Goal: Task Accomplishment & Management: Complete application form

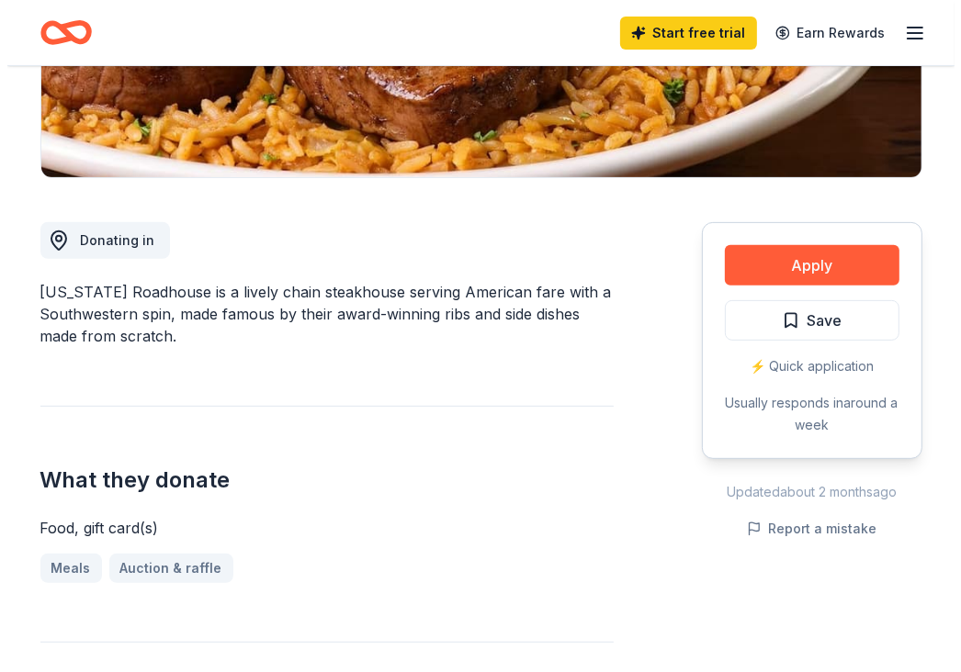
scroll to position [383, 0]
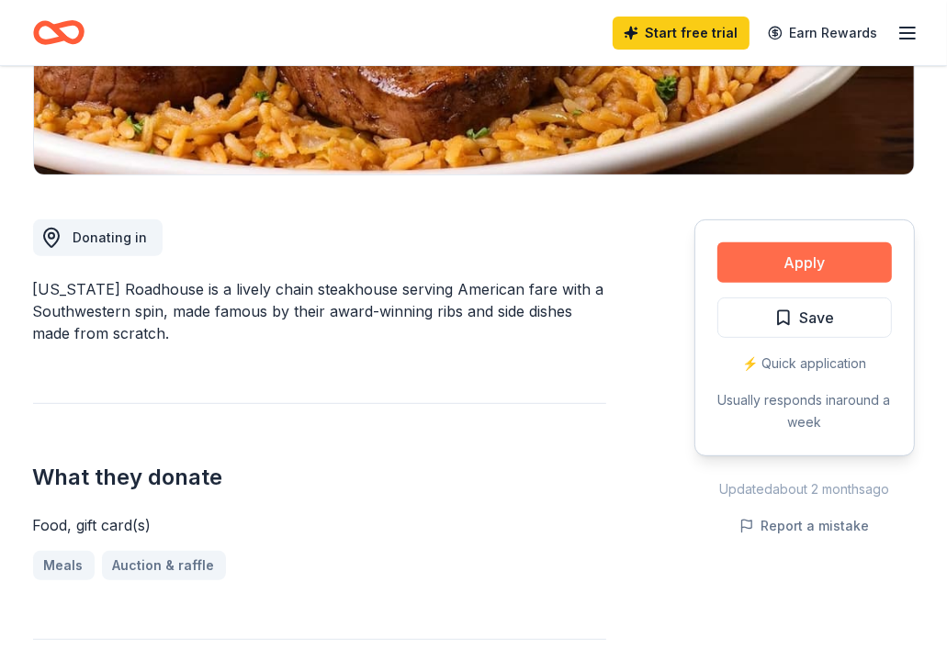
click at [796, 263] on button "Apply" at bounding box center [804, 263] width 175 height 40
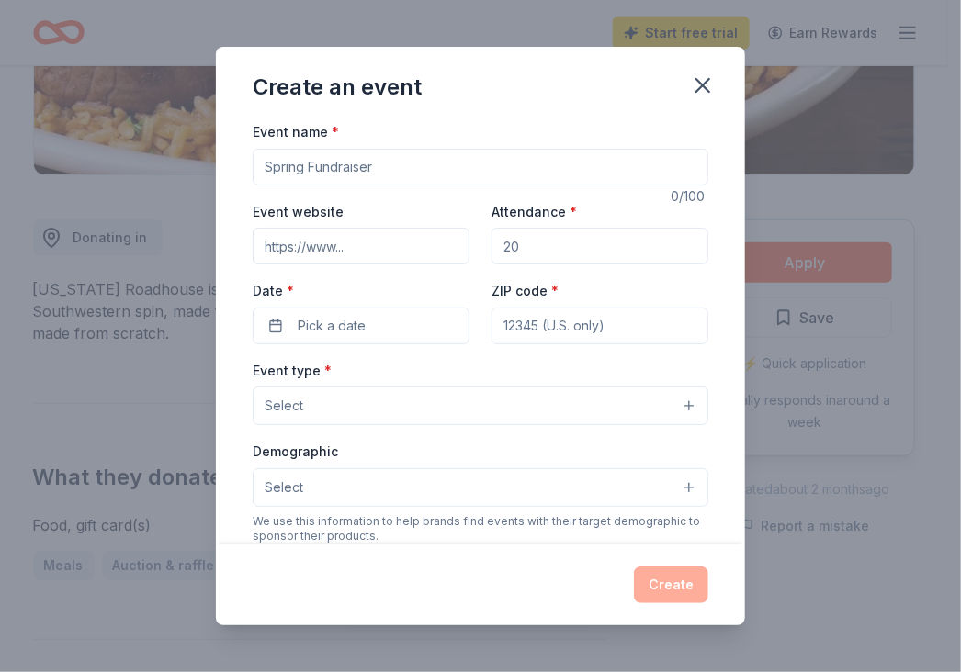
click at [371, 164] on input "Event name *" at bounding box center [481, 167] width 456 height 37
drag, startPoint x: 371, startPoint y: 164, endPoint x: 237, endPoint y: 170, distance: 134.2
click at [237, 170] on div "Event name * 0 /100 Event website Attendance * Date * Pick a date ZIP code * Ev…" at bounding box center [480, 332] width 529 height 424
drag, startPoint x: 265, startPoint y: 169, endPoint x: 397, endPoint y: 162, distance: 132.5
click at [397, 162] on input "Event name *" at bounding box center [481, 167] width 456 height 37
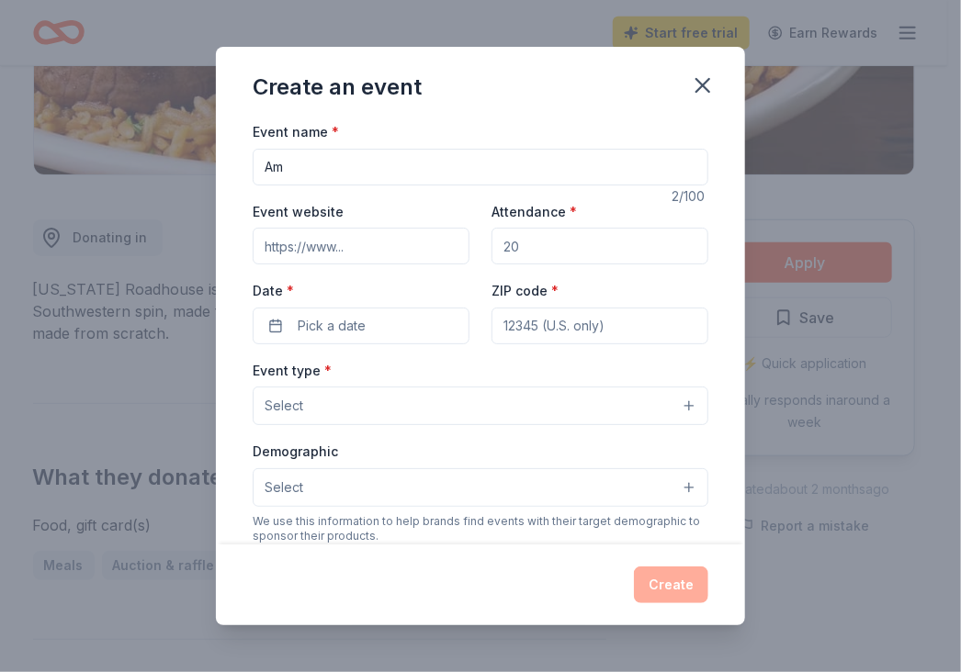
type input "A"
type input "[PERSON_NAME] Annual Ride & Silent Auction to Benefit St. Jude's [GEOGRAPHIC_DA…"
drag, startPoint x: 544, startPoint y: 238, endPoint x: 497, endPoint y: 242, distance: 47.0
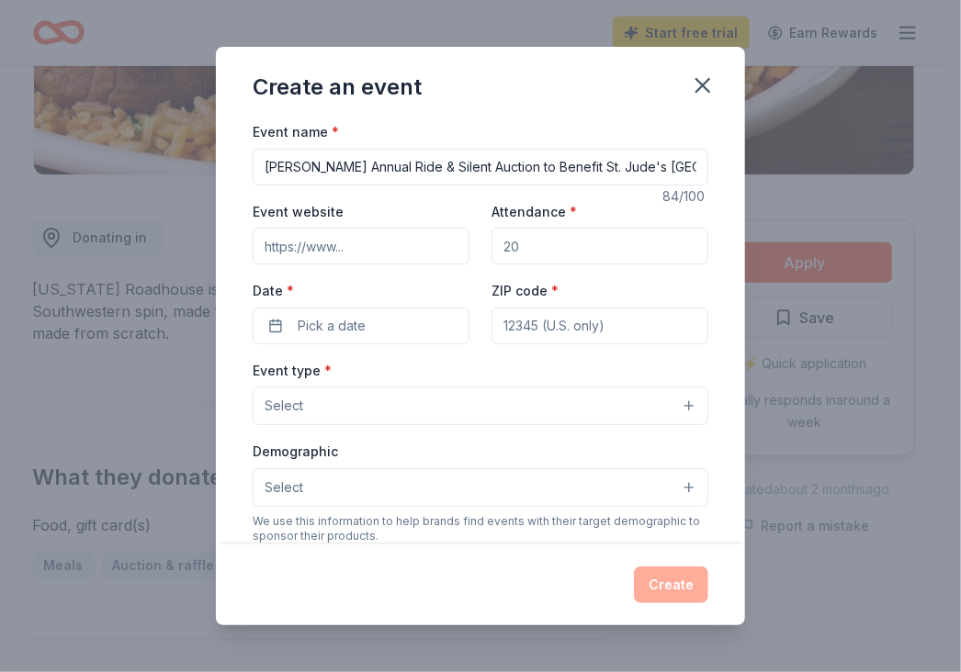
click at [497, 242] on input "Attendance *" at bounding box center [599, 246] width 217 height 37
click at [320, 329] on span "Pick a date" at bounding box center [332, 326] width 68 height 22
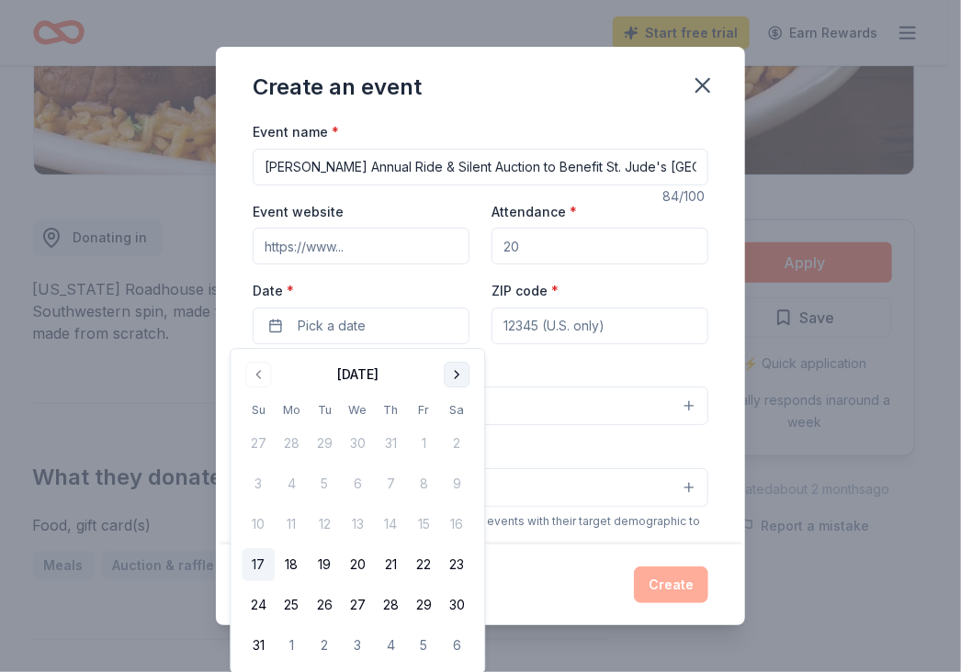
click at [456, 371] on button "Go to next month" at bounding box center [457, 375] width 26 height 26
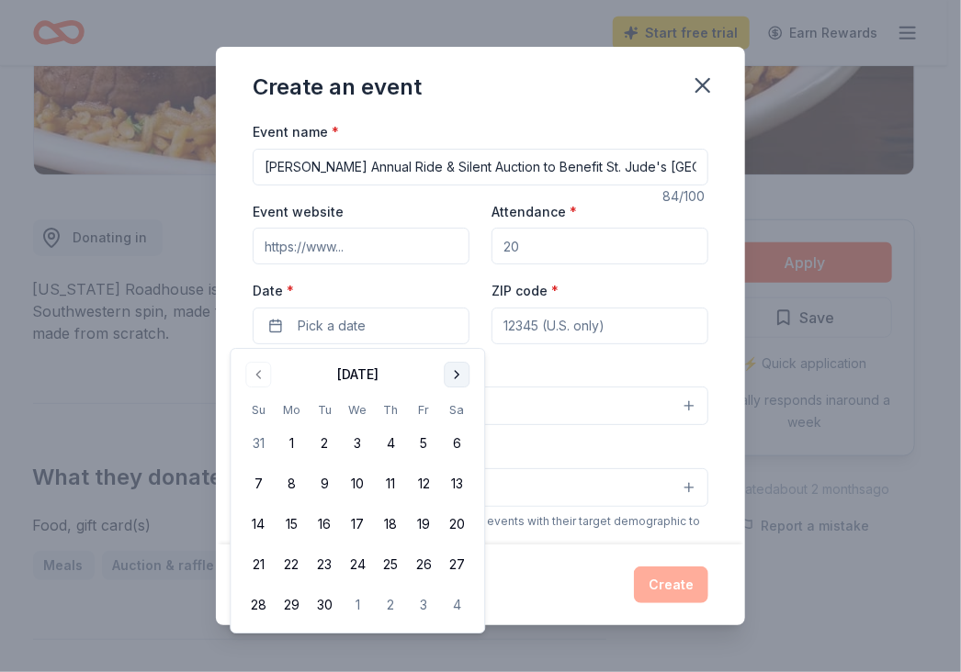
click at [456, 371] on button "Go to next month" at bounding box center [457, 375] width 26 height 26
click at [457, 440] on button "4" at bounding box center [456, 443] width 33 height 33
click at [457, 441] on button "4" at bounding box center [456, 443] width 33 height 33
click at [544, 333] on input "ZIP code *" at bounding box center [599, 326] width 217 height 37
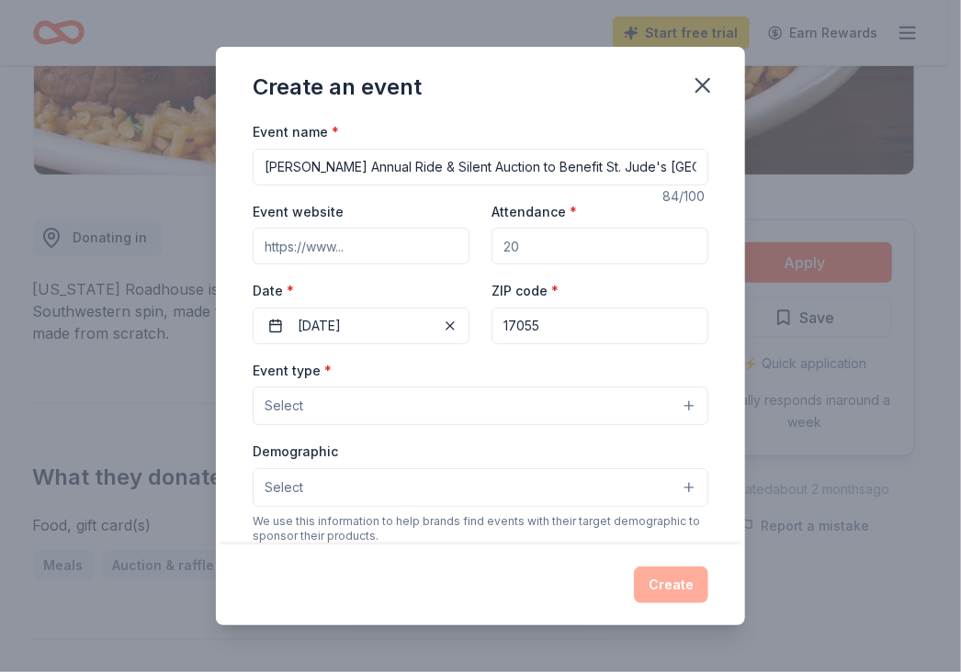
type input "17055"
click at [339, 408] on button "Select" at bounding box center [481, 406] width 456 height 39
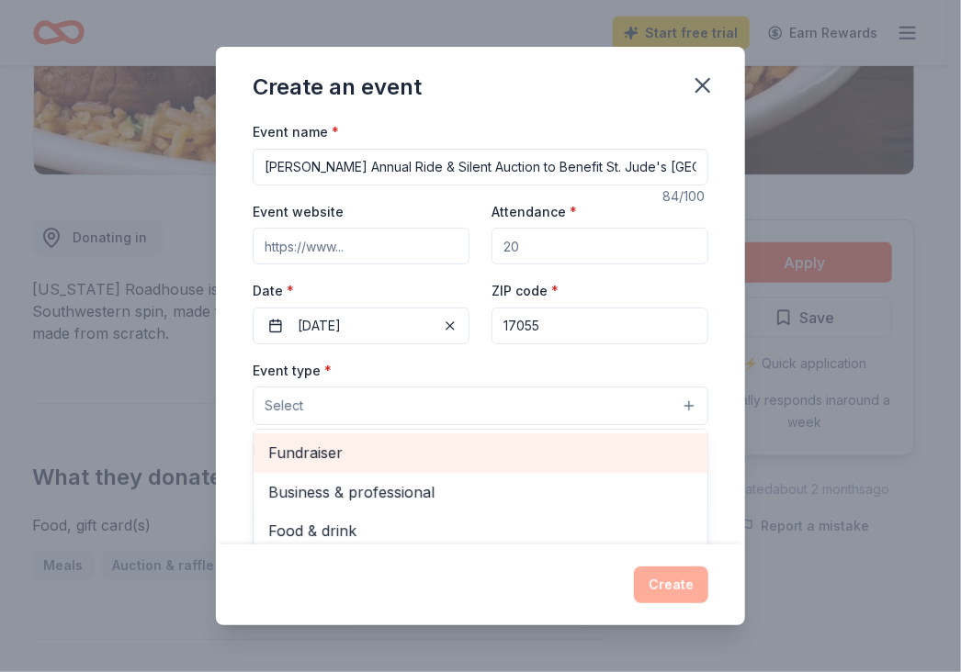
click at [277, 447] on span "Fundraiser" at bounding box center [480, 453] width 424 height 24
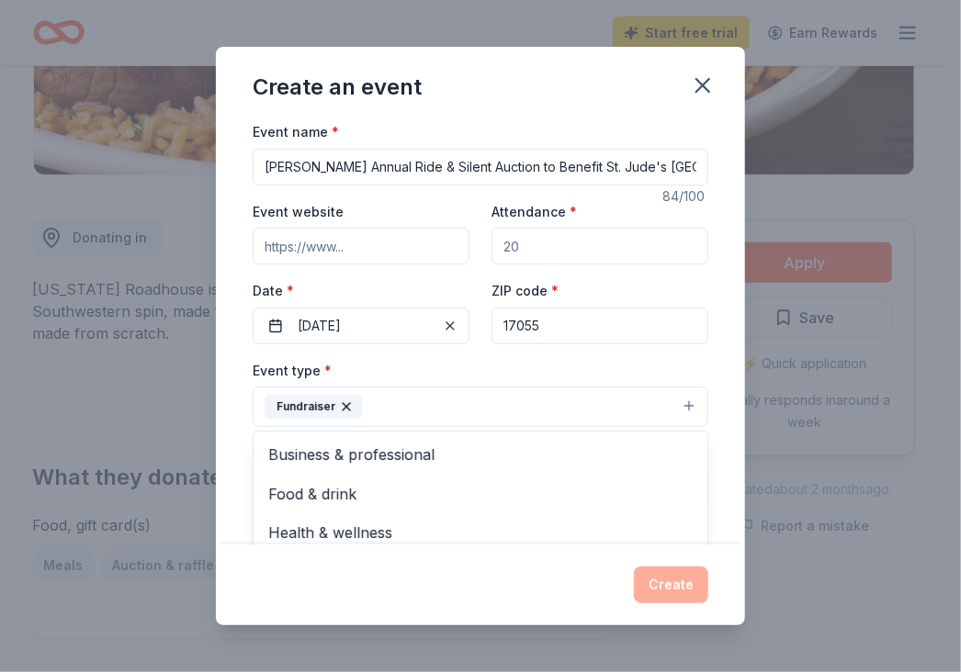
click at [720, 359] on div "Event name * [PERSON_NAME] Annual Ride & Silent Auction to Benefit St. [PERSON_…" at bounding box center [480, 332] width 529 height 424
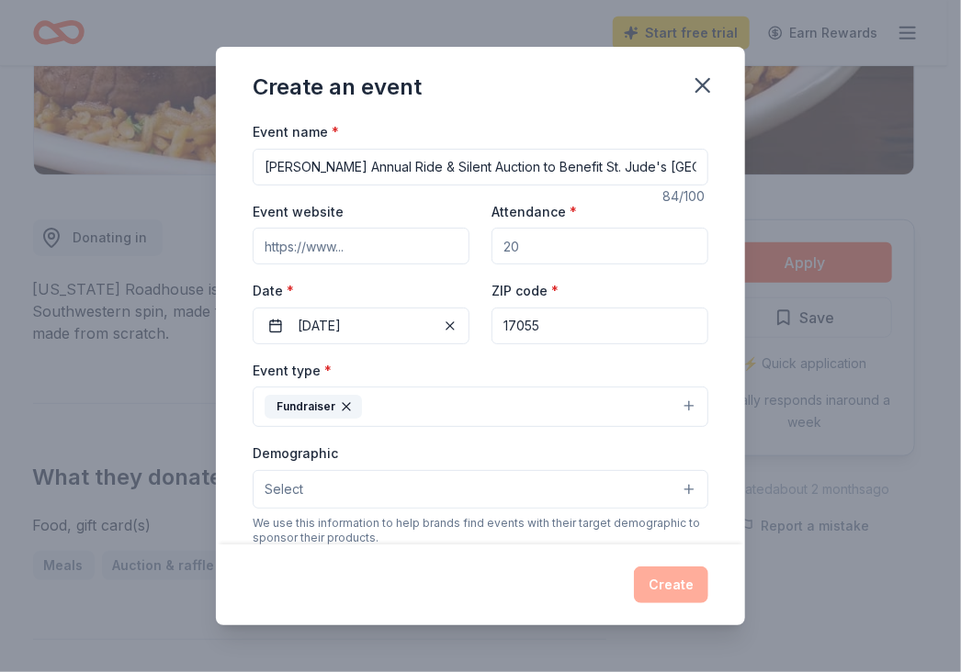
click at [720, 359] on div "Event name * [PERSON_NAME] Annual Ride & Silent Auction to Benefit St. Jude's C…" at bounding box center [480, 332] width 529 height 424
click at [672, 489] on button "Select" at bounding box center [481, 489] width 456 height 39
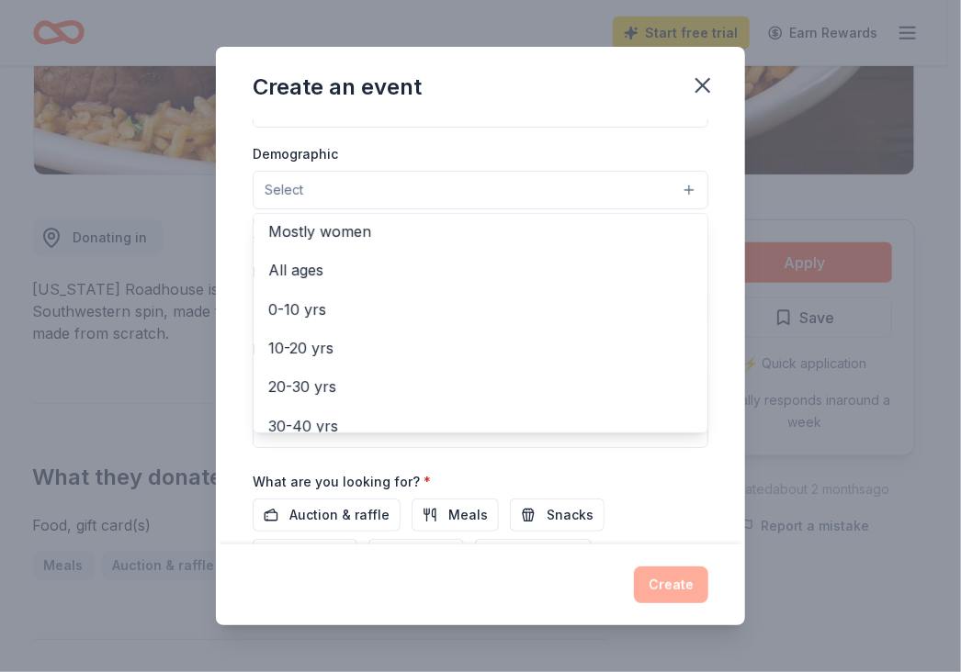
scroll to position [62, 0]
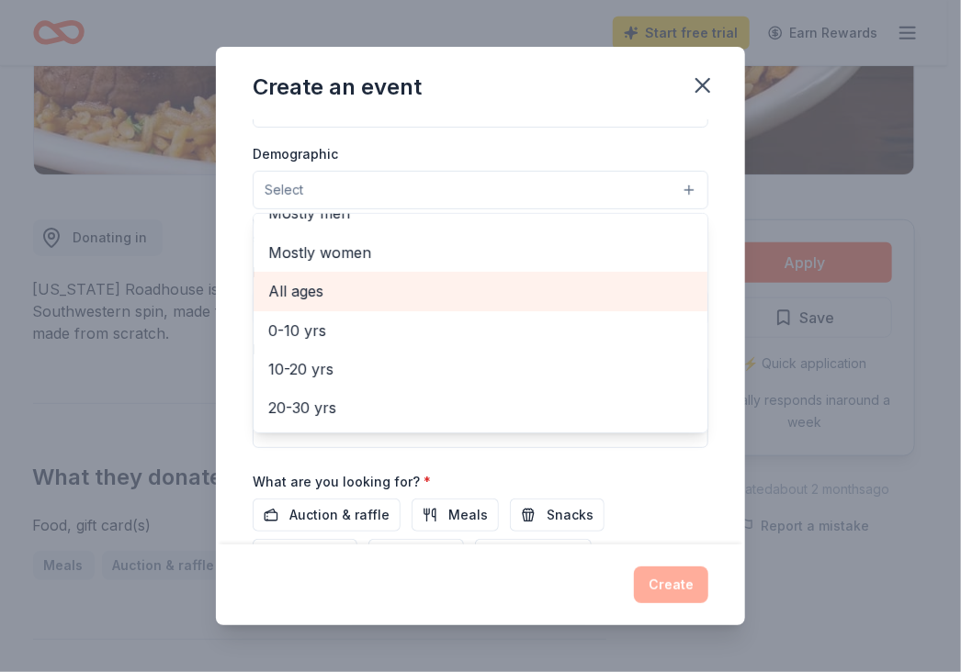
click at [322, 288] on span "All ages" at bounding box center [480, 291] width 424 height 24
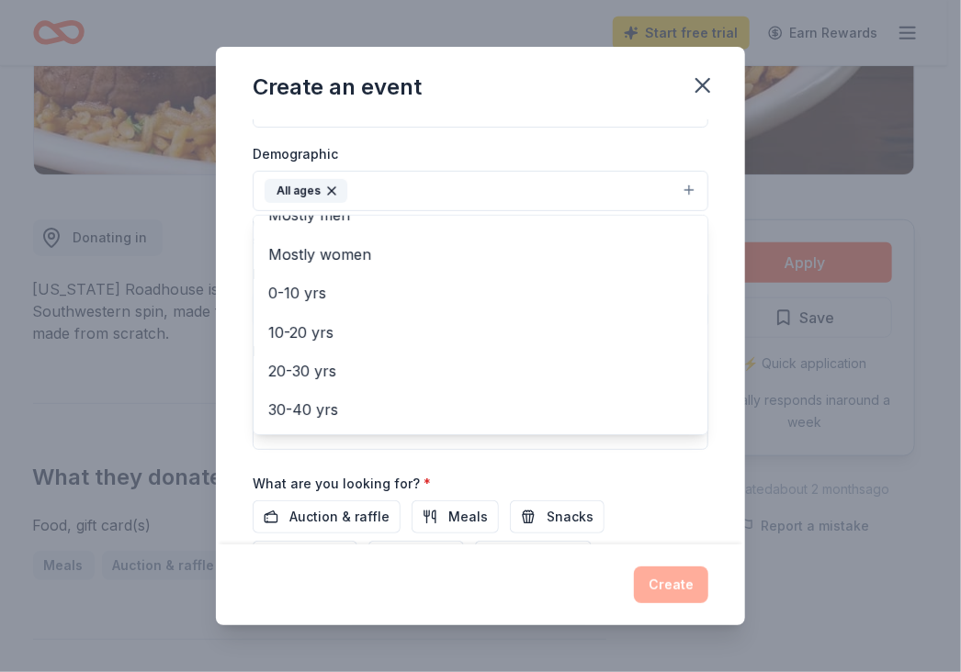
click at [932, 207] on div "Create an event Event name * [PERSON_NAME] Annual Ride & Silent Auction to Bene…" at bounding box center [480, 336] width 961 height 672
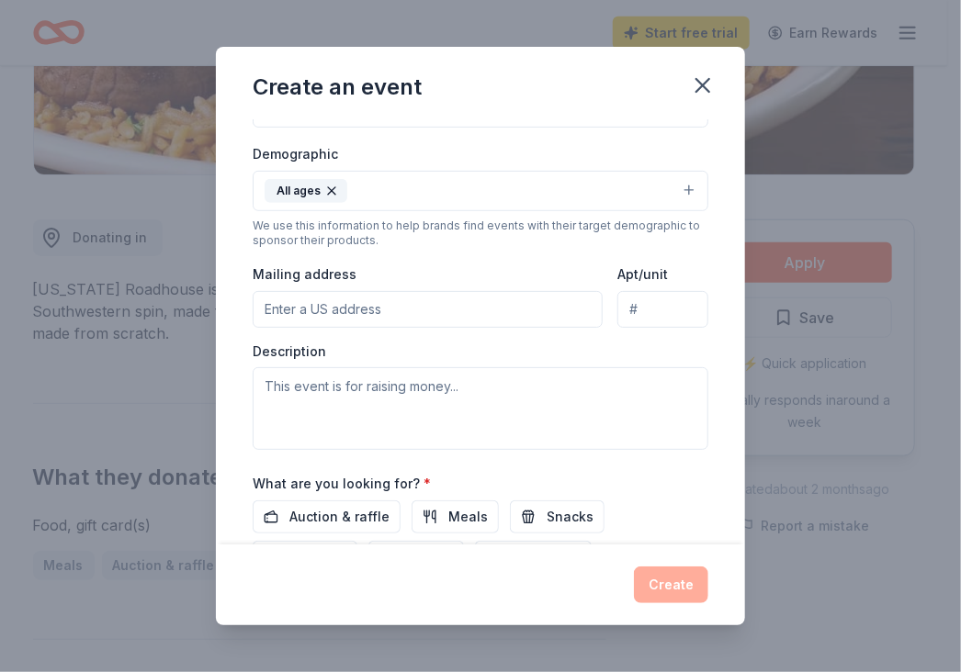
click at [319, 310] on input "Mailing address" at bounding box center [428, 309] width 350 height 37
click at [710, 214] on div "Event name * [PERSON_NAME] Annual Ride & Silent Auction to Benefit St. Jude's C…" at bounding box center [480, 332] width 529 height 424
click at [425, 310] on input "[STREET_ADDRESS]" at bounding box center [428, 309] width 350 height 37
type input "[STREET_ADDRESS]"
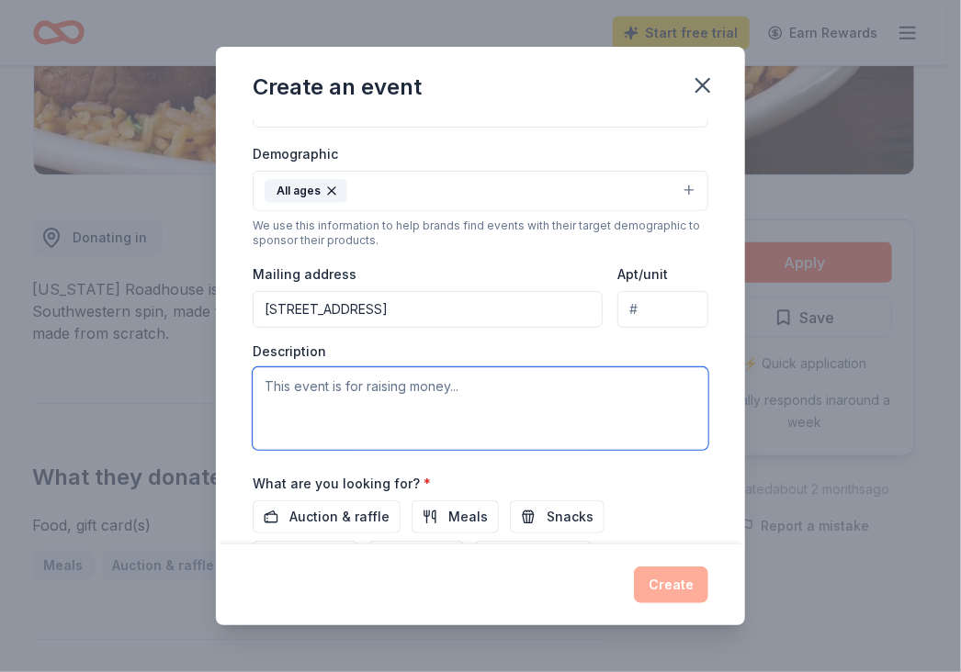
click at [382, 387] on textarea at bounding box center [481, 408] width 456 height 83
type textarea "This is an annual event to raise money to benefit St. Jude's [GEOGRAPHIC_DATA]"
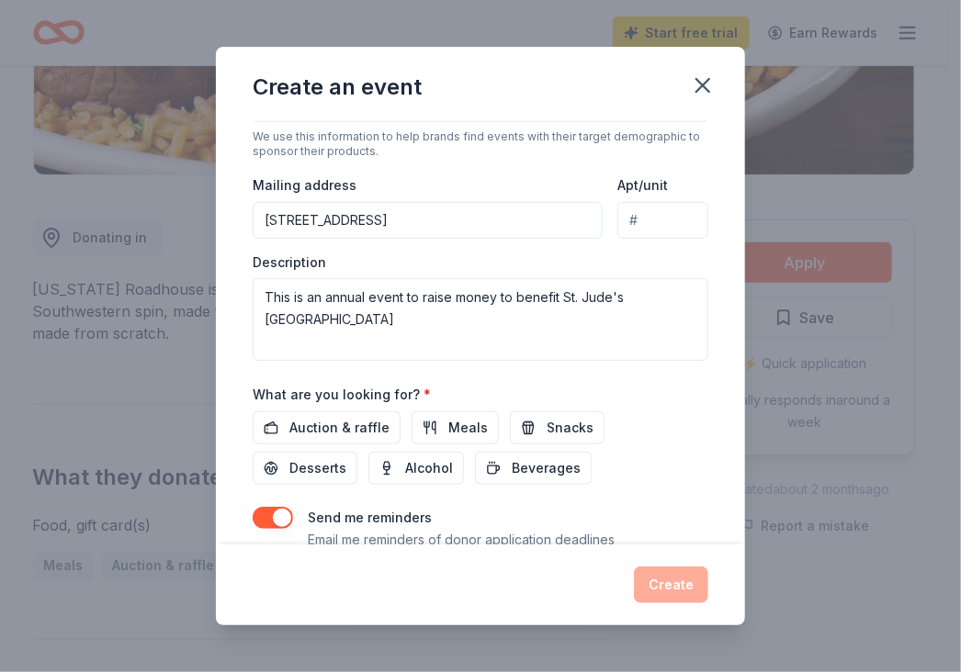
scroll to position [425, 0]
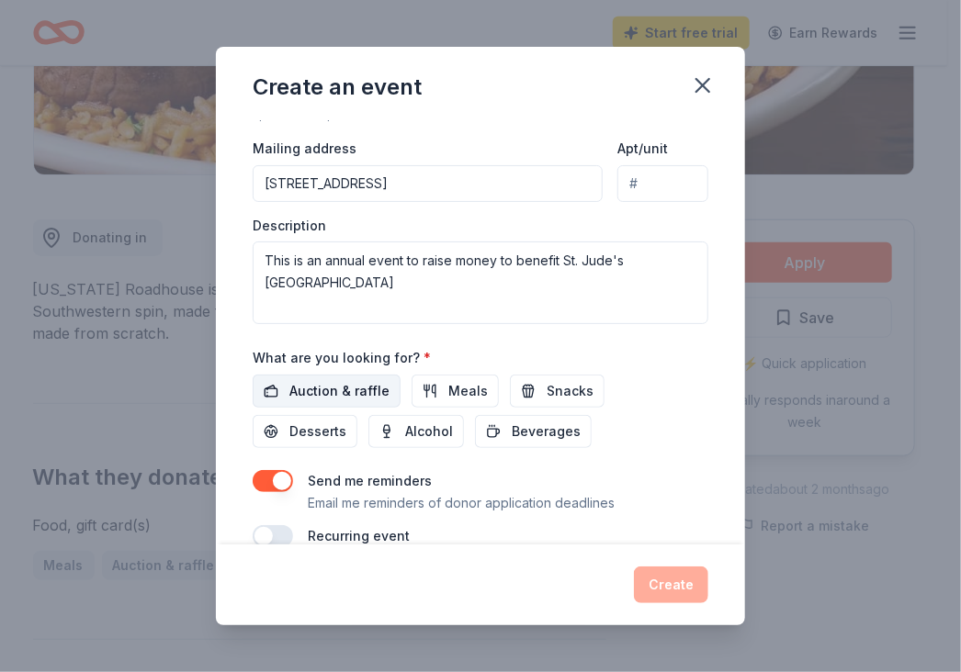
click at [301, 389] on span "Auction & raffle" at bounding box center [339, 391] width 100 height 22
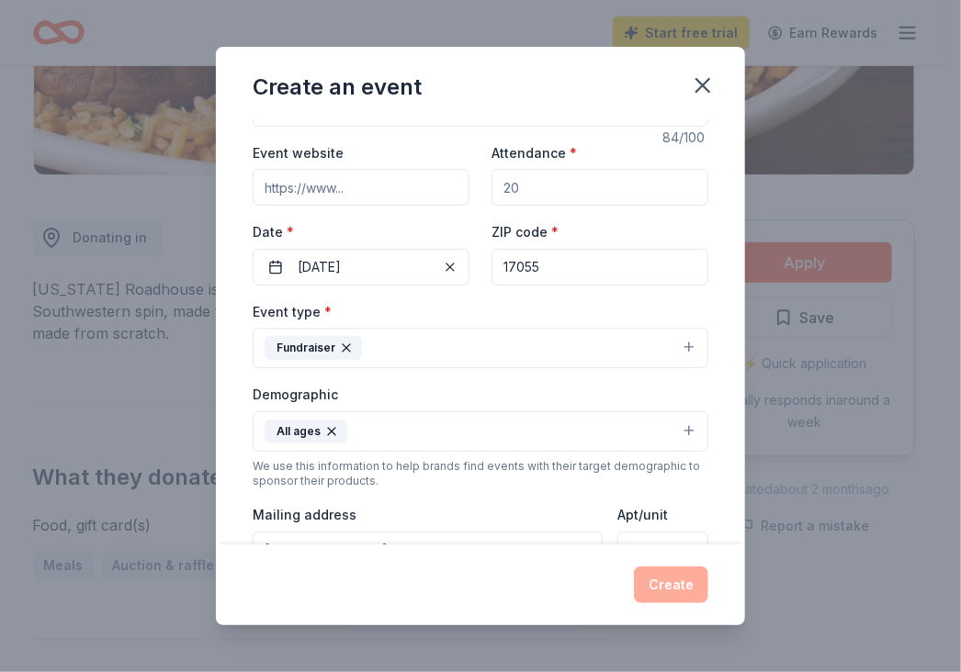
scroll to position [0, 0]
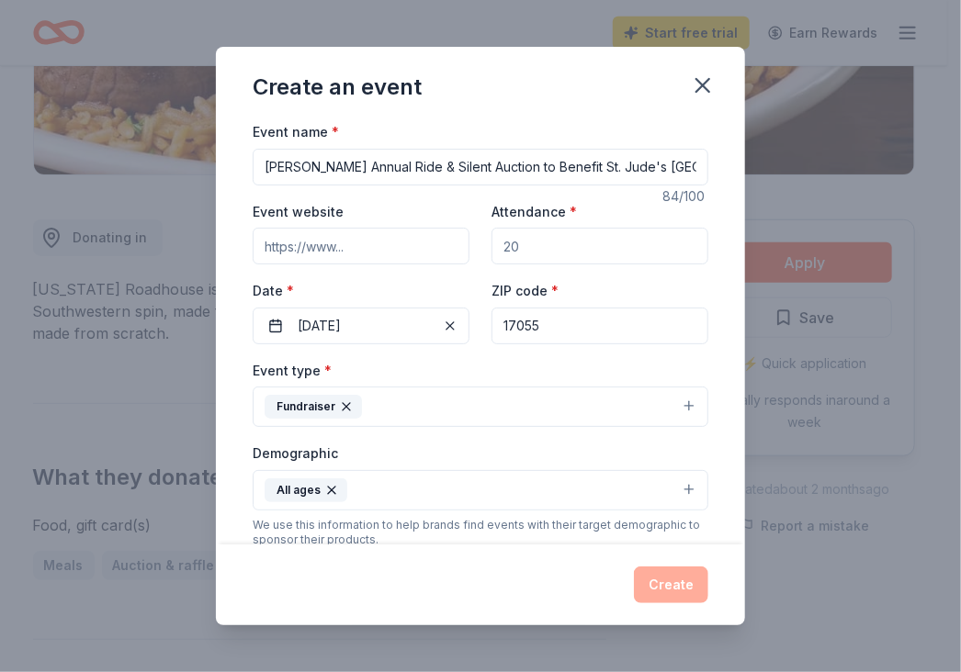
drag, startPoint x: 532, startPoint y: 243, endPoint x: 443, endPoint y: 243, distance: 89.1
click at [443, 243] on div "Event website Attendance * Date * [DATE] ZIP code * 17055" at bounding box center [481, 272] width 456 height 144
type input "100"
click at [308, 247] on input "Event website" at bounding box center [361, 246] width 217 height 37
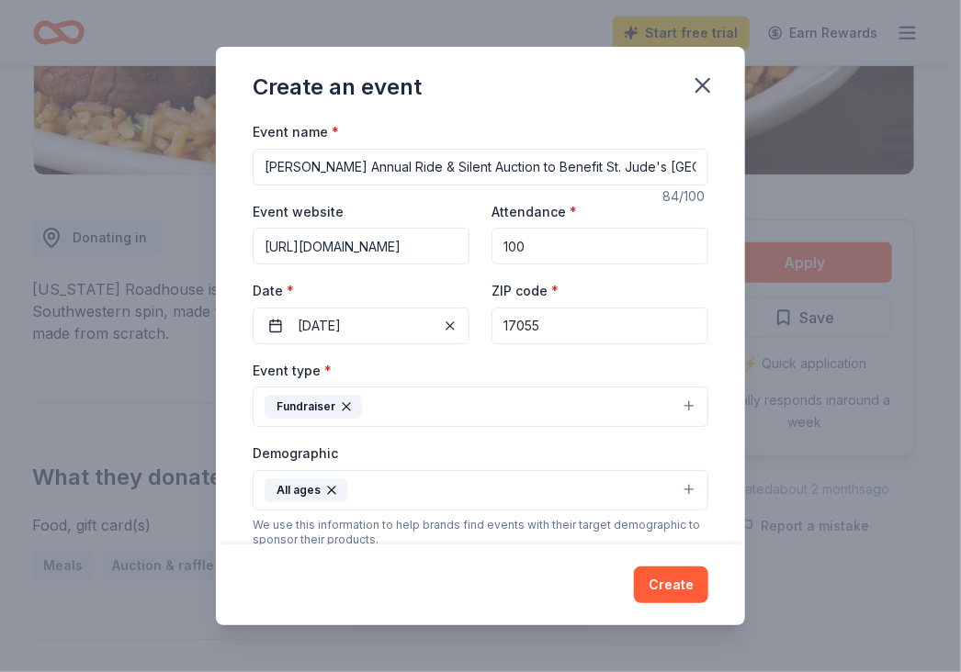
type input "[URL][DOMAIN_NAME]"
click at [705, 372] on div "Event name * [PERSON_NAME] Annual Ride & Silent Auction to Benefit St. Jude's C…" at bounding box center [480, 332] width 529 height 424
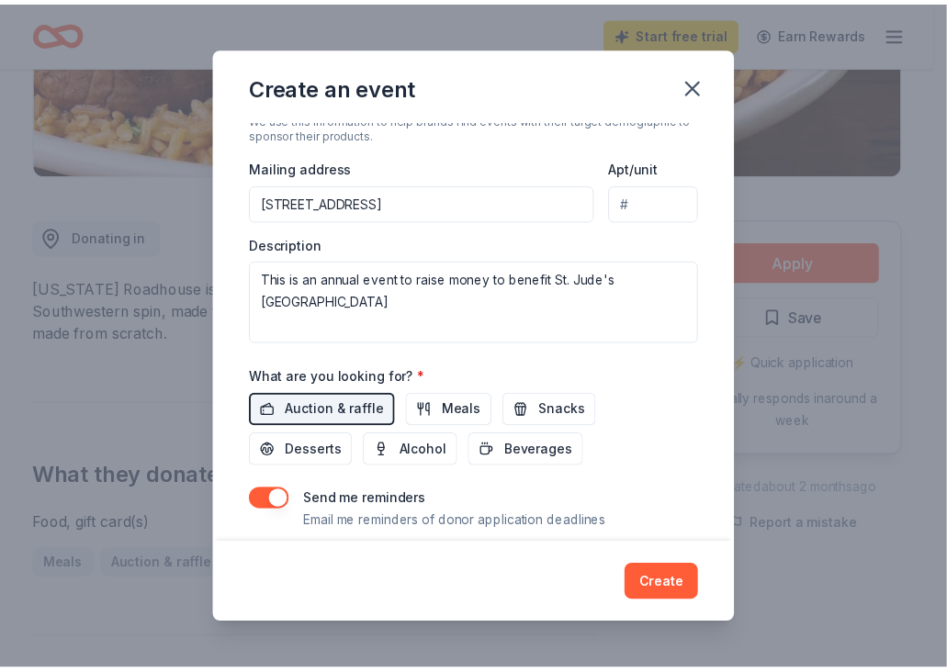
scroll to position [456, 0]
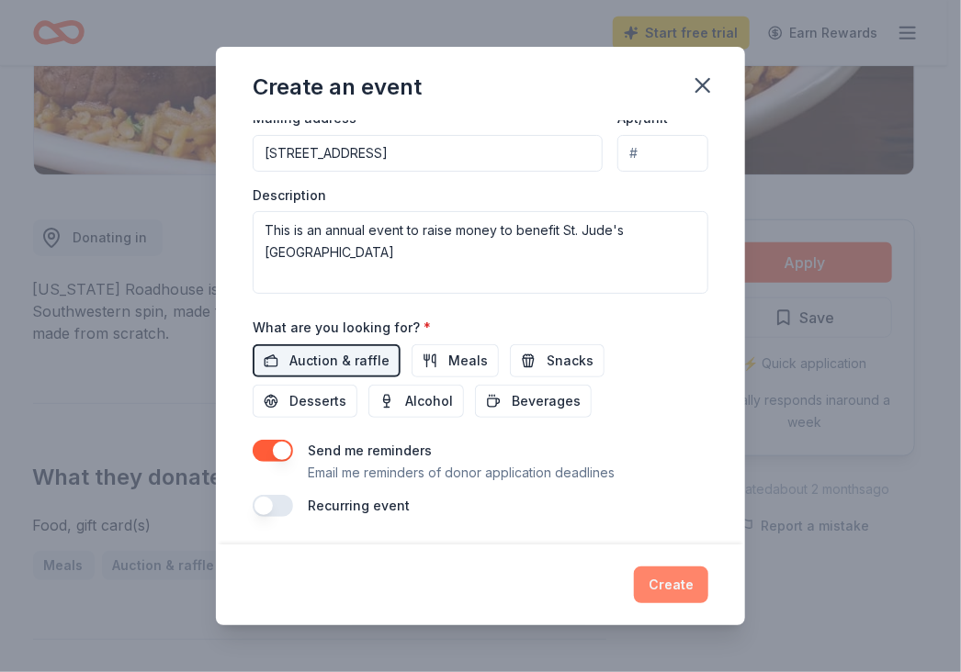
click at [664, 583] on button "Create" at bounding box center [671, 585] width 74 height 37
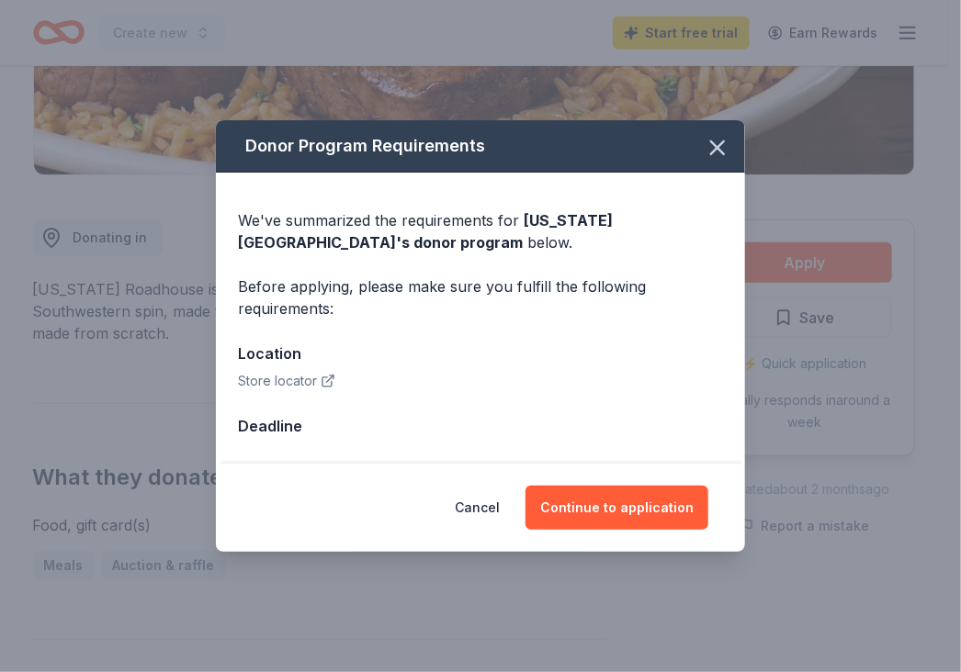
click at [297, 383] on button "Store locator" at bounding box center [286, 381] width 97 height 22
click at [323, 381] on icon "button" at bounding box center [328, 381] width 15 height 15
click at [614, 508] on button "Continue to application" at bounding box center [616, 508] width 183 height 44
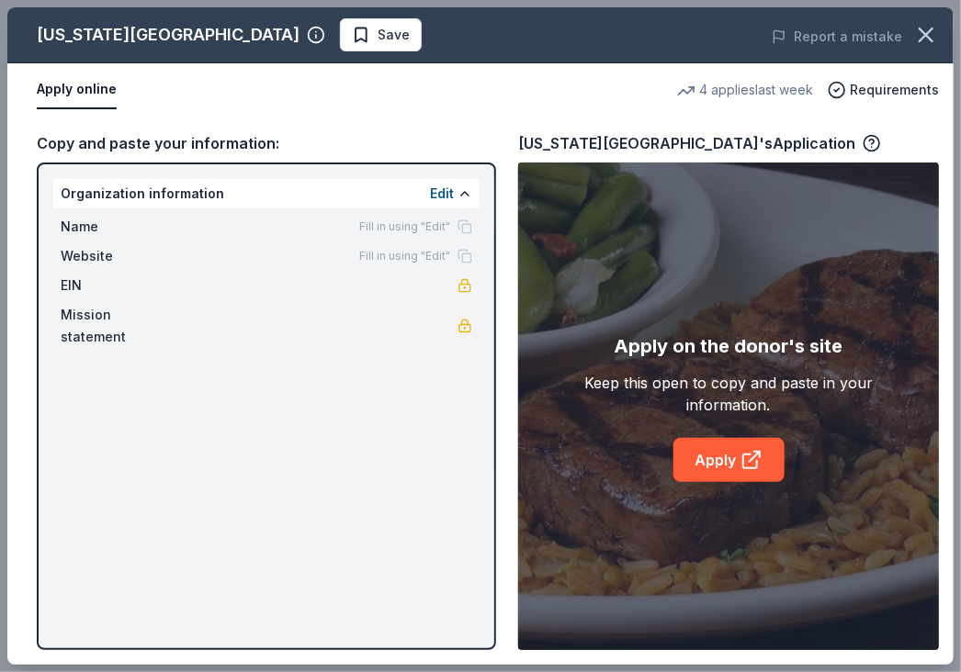
click at [111, 193] on div "[US_STATE] Roadhouse Save Report a mistake Apply online 4 applies last week Req…" at bounding box center [480, 336] width 946 height 658
click at [738, 463] on div "[US_STATE] Roadhouse Save Report a mistake Apply online 4 applies last week Req…" at bounding box center [480, 336] width 946 height 658
click at [463, 191] on div "[US_STATE] Roadhouse Save Report a mistake Apply online 4 applies last week Req…" at bounding box center [480, 336] width 946 height 658
click at [95, 199] on div "[US_STATE] Roadhouse Save Report a mistake Apply online 4 applies last week Req…" at bounding box center [480, 336] width 946 height 658
click at [441, 189] on div "[US_STATE] Roadhouse Save Report a mistake Apply online 4 applies last week Req…" at bounding box center [480, 336] width 946 height 658
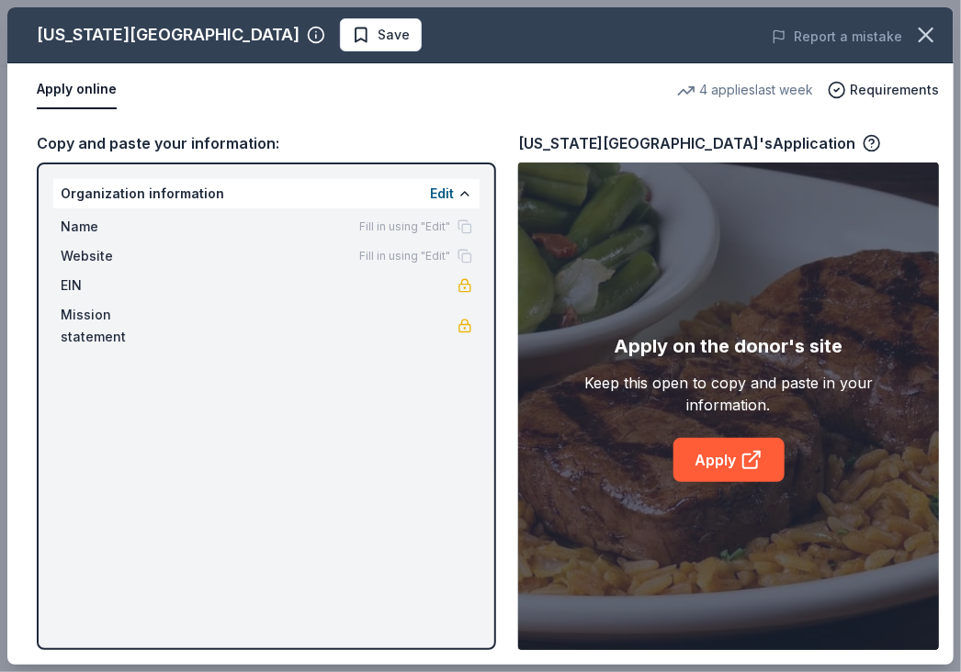
click at [755, 142] on div "[US_STATE] Roadhouse Save Report a mistake Apply online 4 applies last week Req…" at bounding box center [480, 336] width 946 height 658
click at [730, 460] on div "[US_STATE] Roadhouse Save Report a mistake Apply online 4 applies last week Req…" at bounding box center [480, 336] width 946 height 658
click at [255, 31] on div "[US_STATE] Roadhouse Save Report a mistake Apply online 4 applies last week Req…" at bounding box center [480, 336] width 946 height 658
click at [842, 90] on div "[US_STATE] Roadhouse Save Report a mistake Apply online 4 applies last week Req…" at bounding box center [480, 336] width 946 height 658
click at [729, 469] on div "[US_STATE] Roadhouse Save Report a mistake Apply online 4 applies last week Req…" at bounding box center [480, 336] width 946 height 658
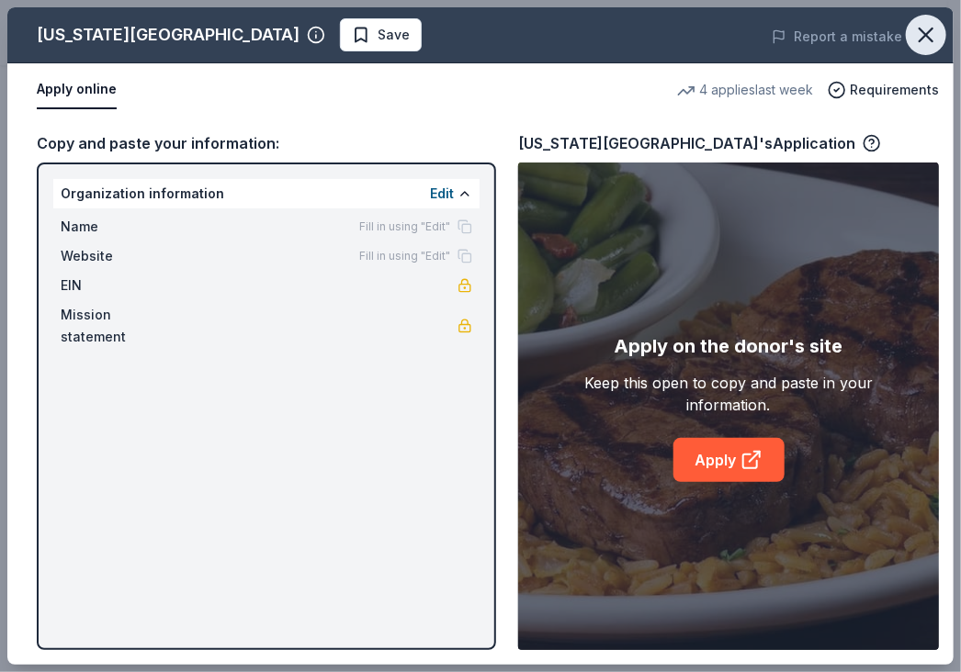
click at [922, 34] on icon "button" at bounding box center [926, 35] width 26 height 26
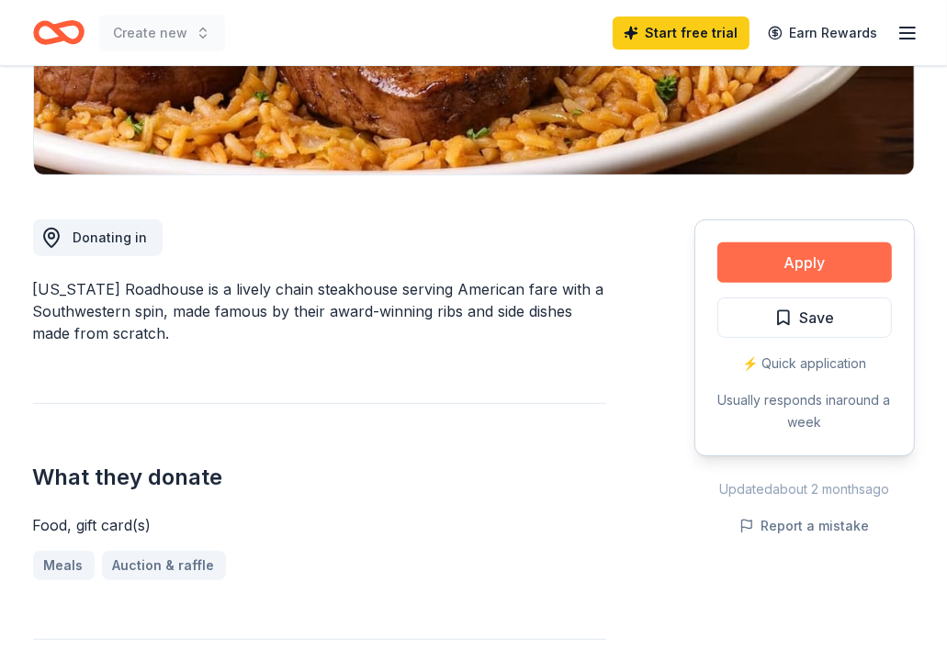
click at [812, 258] on button "Apply" at bounding box center [804, 263] width 175 height 40
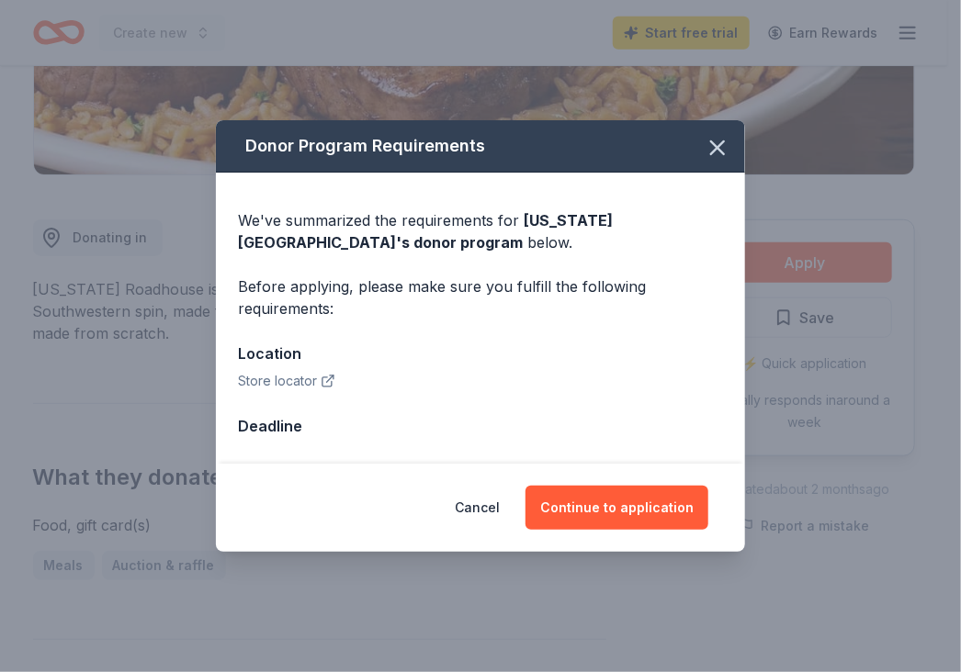
click at [324, 381] on icon "button" at bounding box center [328, 381] width 15 height 15
click at [294, 377] on button "Store locator" at bounding box center [286, 381] width 97 height 22
click at [516, 37] on div "Donor Program Requirements We've summarized the requirements for [US_STATE] Roa…" at bounding box center [480, 336] width 961 height 672
